Goal: Find specific page/section: Find specific page/section

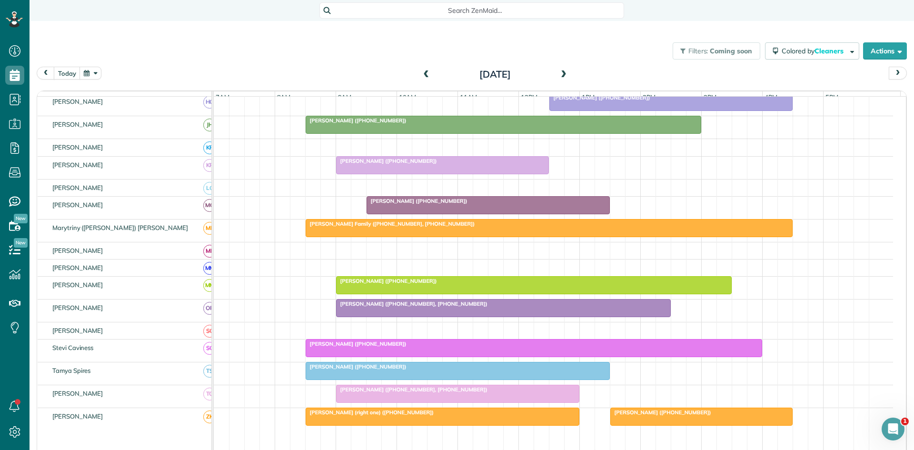
scroll to position [360, 0]
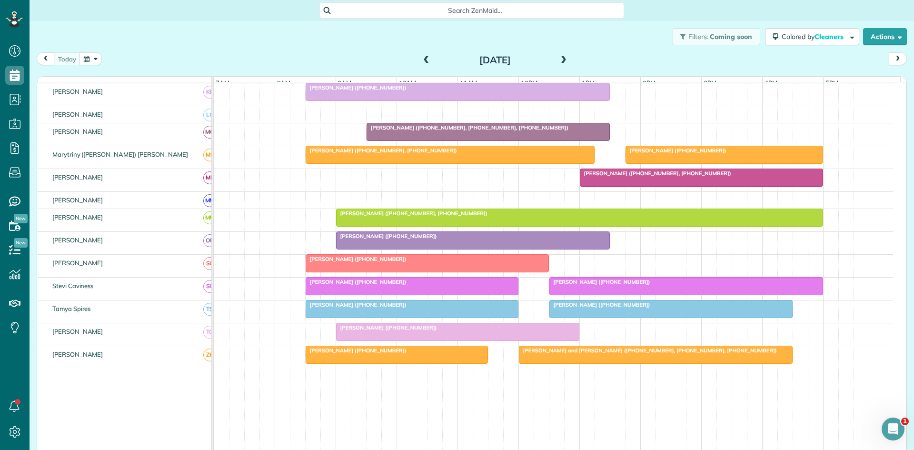
scroll to position [413, 0]
click at [641, 285] on div "[PERSON_NAME] ([PHONE_NUMBER])" at bounding box center [686, 281] width 268 height 7
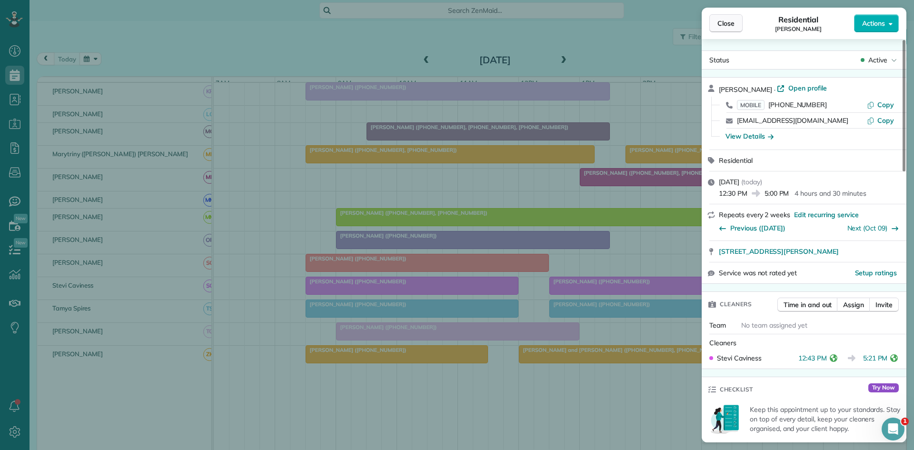
click at [729, 27] on span "Close" at bounding box center [725, 24] width 17 height 10
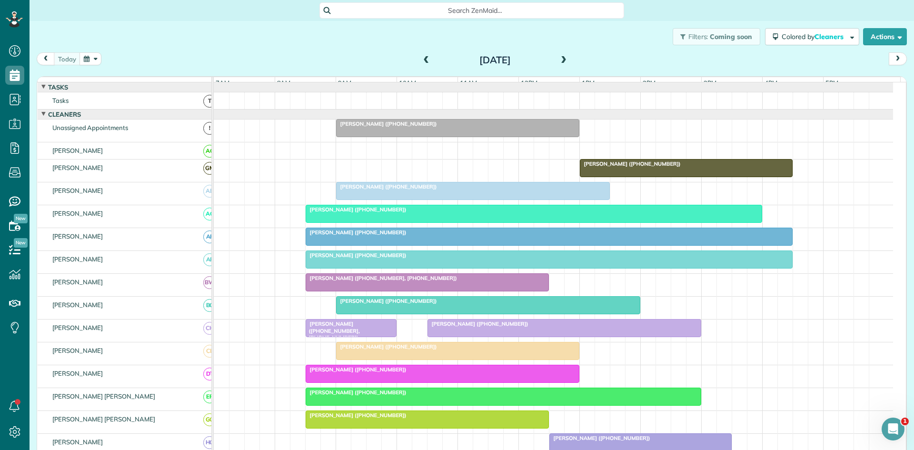
click at [559, 65] on span at bounding box center [563, 60] width 10 height 14
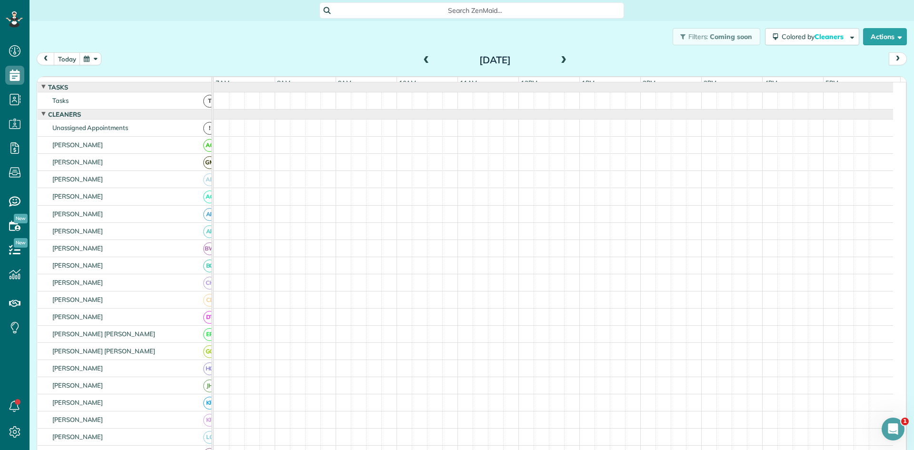
click at [559, 65] on span at bounding box center [563, 60] width 10 height 14
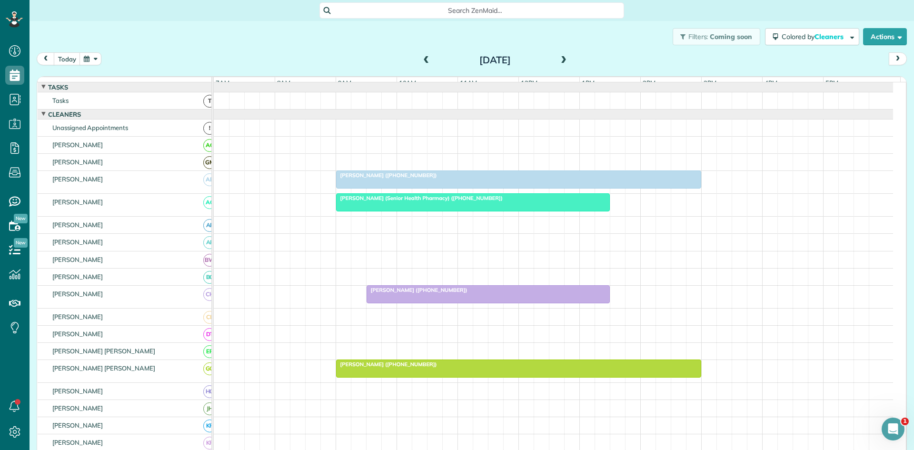
click at [559, 65] on span at bounding box center [563, 60] width 10 height 14
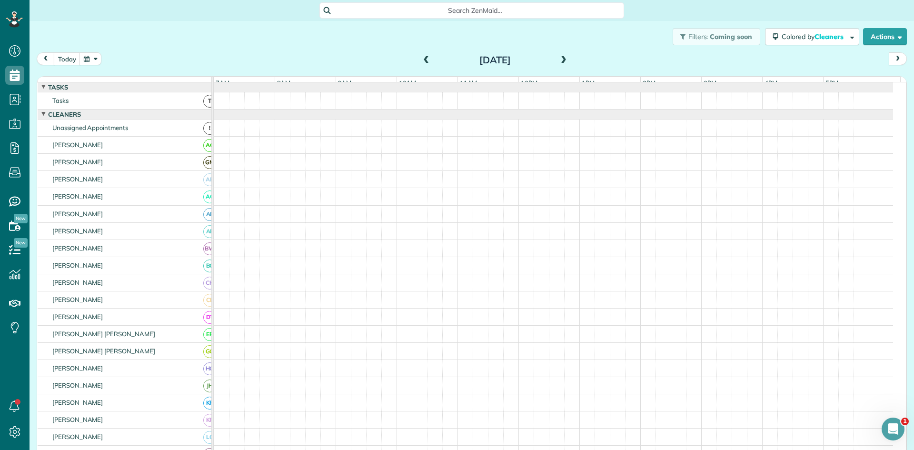
click at [559, 65] on span at bounding box center [563, 60] width 10 height 14
click at [422, 64] on span at bounding box center [426, 60] width 10 height 9
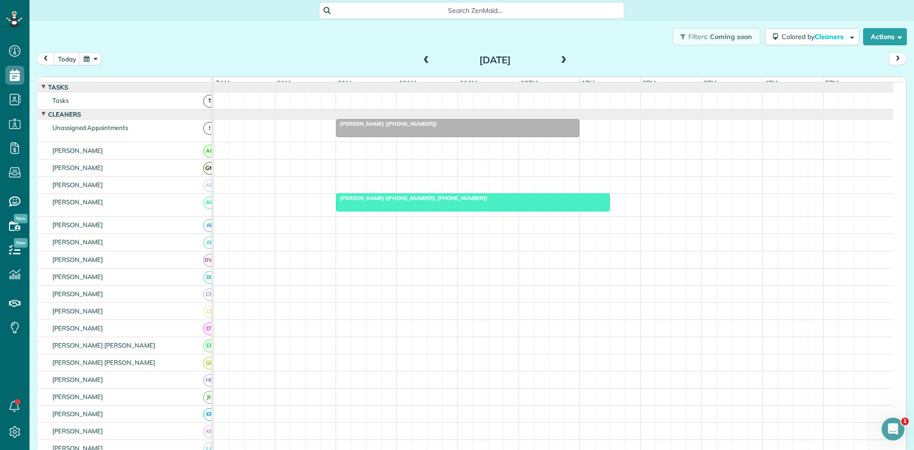
click at [561, 69] on div "[DATE] [DATE]" at bounding box center [472, 61] width 870 height 18
click at [561, 60] on span at bounding box center [563, 60] width 10 height 9
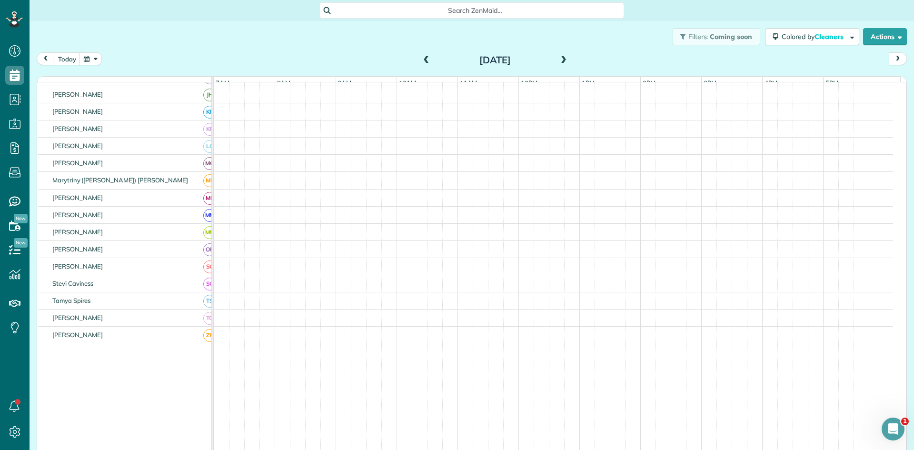
scroll to position [314, 0]
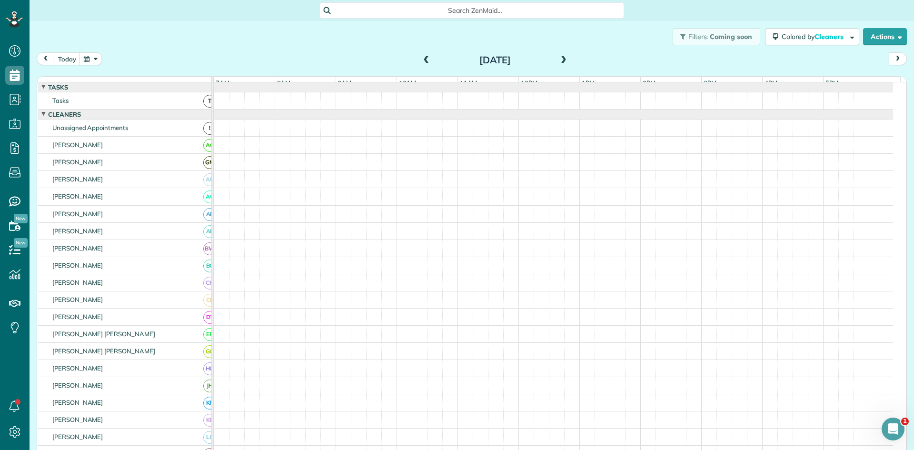
click at [560, 59] on span at bounding box center [563, 60] width 10 height 9
click at [422, 59] on span at bounding box center [426, 60] width 10 height 9
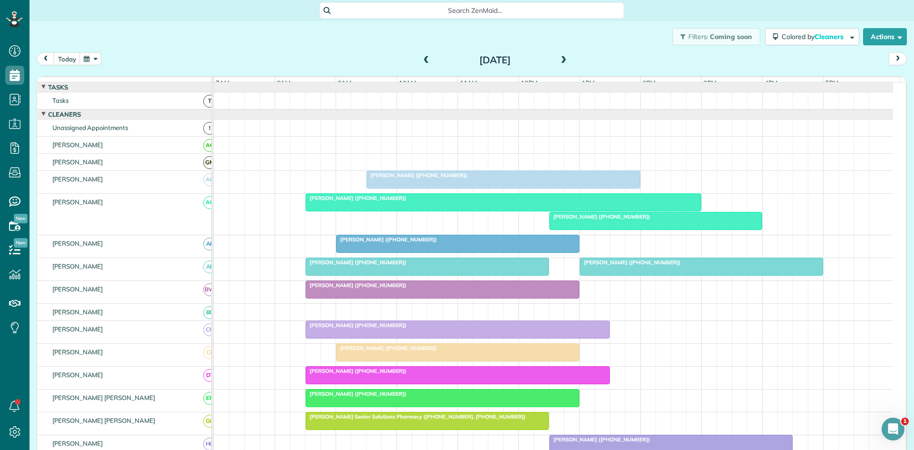
click at [475, 187] on div at bounding box center [503, 179] width 273 height 17
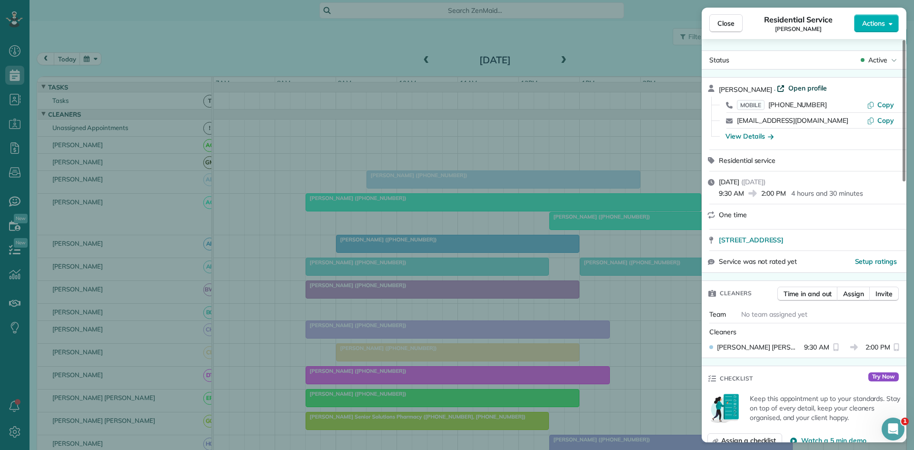
click at [796, 85] on span "Open profile" at bounding box center [807, 88] width 39 height 10
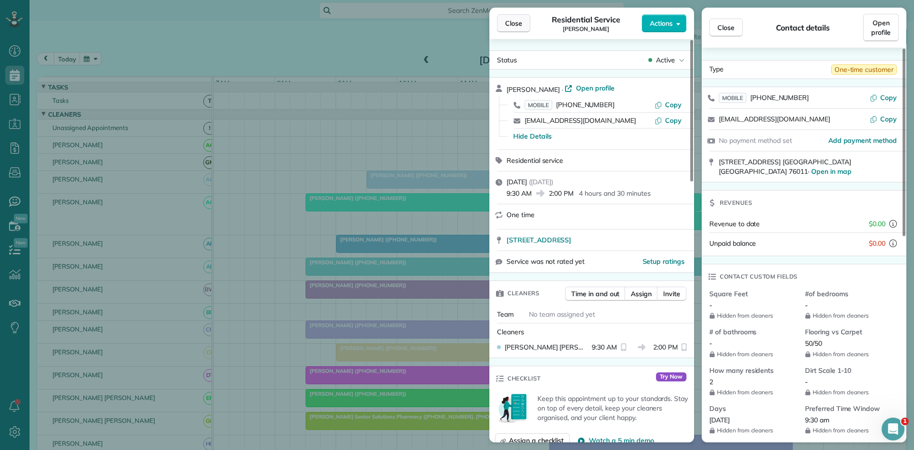
click at [514, 27] on span "Close" at bounding box center [513, 24] width 17 height 10
